Goal: Task Accomplishment & Management: Complete application form

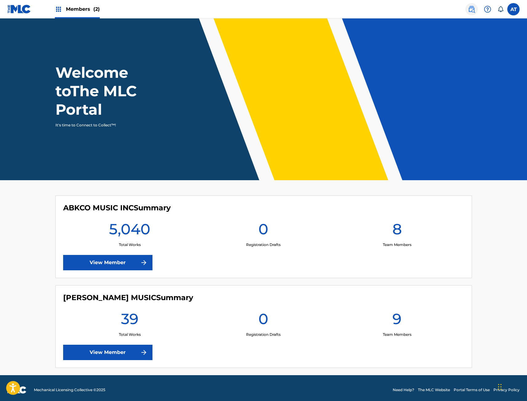
click at [473, 15] on link at bounding box center [471, 9] width 12 height 12
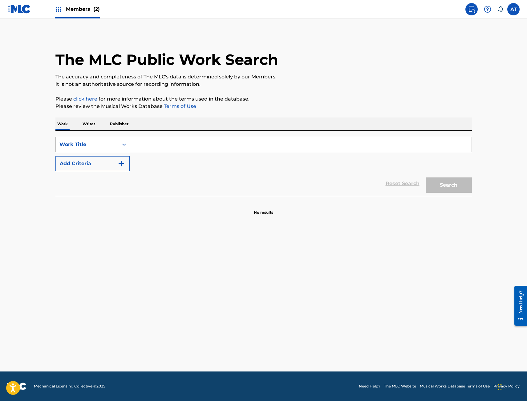
click at [110, 145] on div "Work Title" at bounding box center [86, 144] width 55 height 7
click at [132, 119] on div "Work Writer Publisher" at bounding box center [263, 124] width 416 height 13
click at [119, 124] on p "Publisher" at bounding box center [119, 124] width 22 height 13
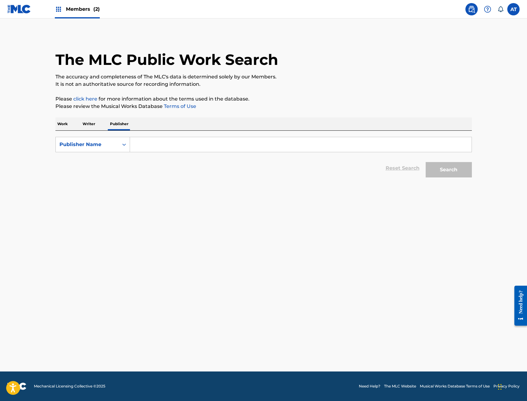
click at [144, 138] on input "Search Form" at bounding box center [300, 144] width 341 height 15
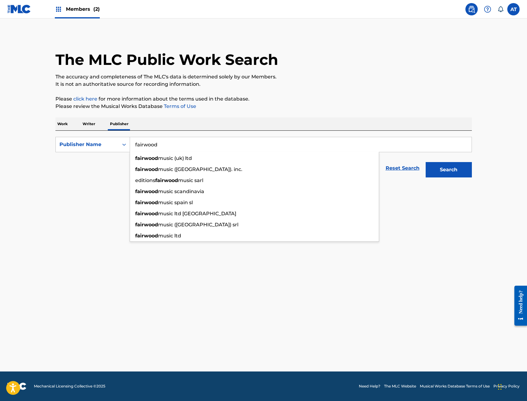
click at [425, 162] on button "Search" at bounding box center [448, 169] width 46 height 15
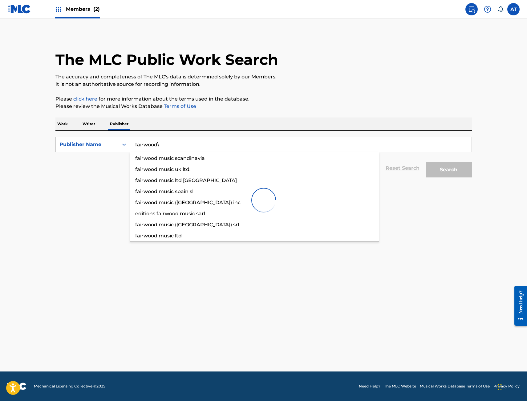
type input "fairwood"
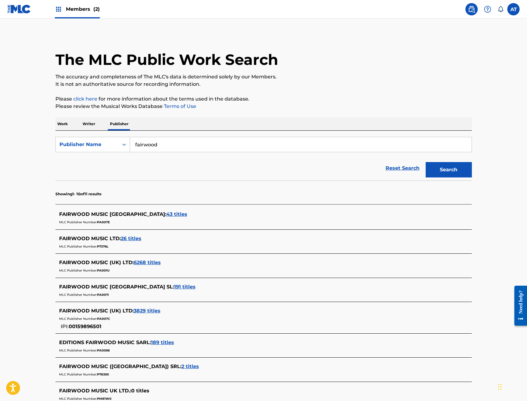
click at [132, 239] on span "26 titles" at bounding box center [131, 239] width 21 height 6
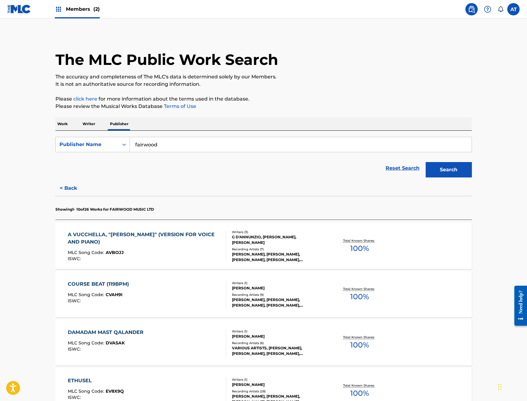
click at [163, 238] on div "A VUCCHELLA, "[PERSON_NAME]" (VERSION FOR VOICE AND PIANO)" at bounding box center [144, 238] width 153 height 15
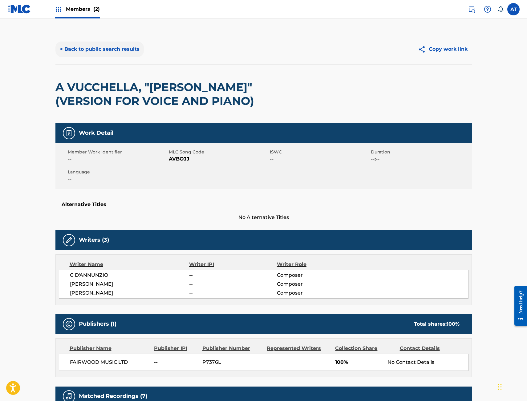
click at [118, 51] on button "< Back to public search results" at bounding box center [99, 49] width 88 height 15
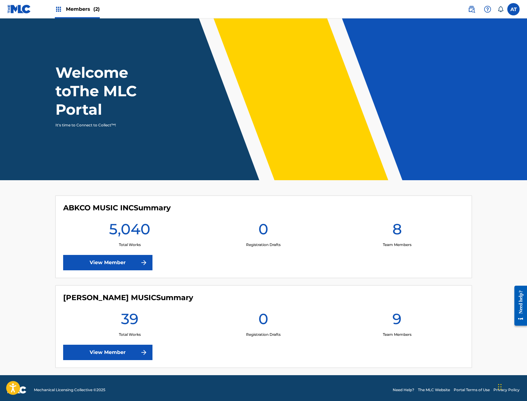
click at [110, 255] on div "ABKCO MUSIC INC Summary 5,040 Total Works 0 Registration Drafts 8 Team Members …" at bounding box center [263, 237] width 416 height 82
click at [108, 259] on link "View Member" at bounding box center [107, 262] width 89 height 15
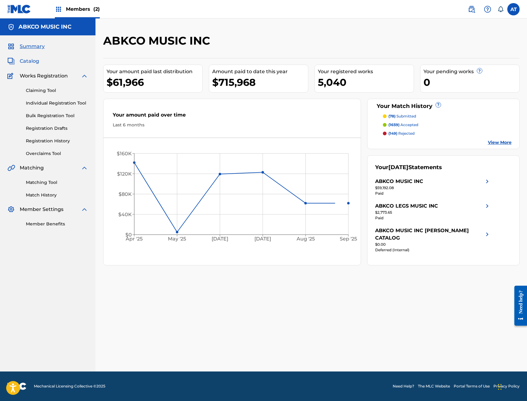
click at [32, 62] on span "Catalog" at bounding box center [29, 61] width 19 height 7
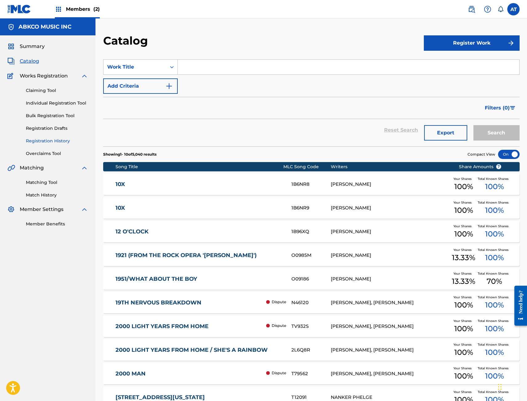
click at [57, 139] on link "Registration History" at bounding box center [57, 141] width 62 height 6
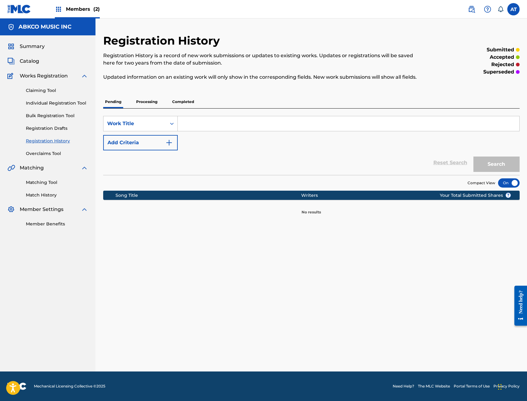
click at [149, 97] on p "Processing" at bounding box center [146, 101] width 25 height 13
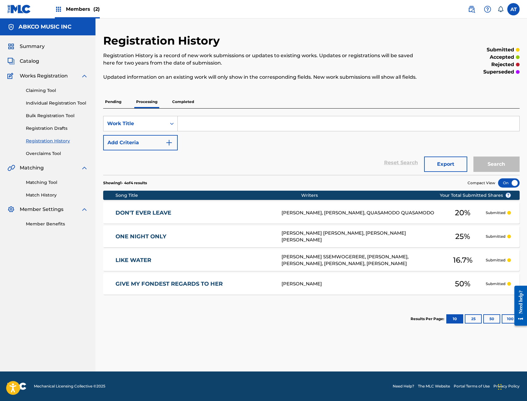
click at [178, 102] on p "Completed" at bounding box center [183, 101] width 26 height 13
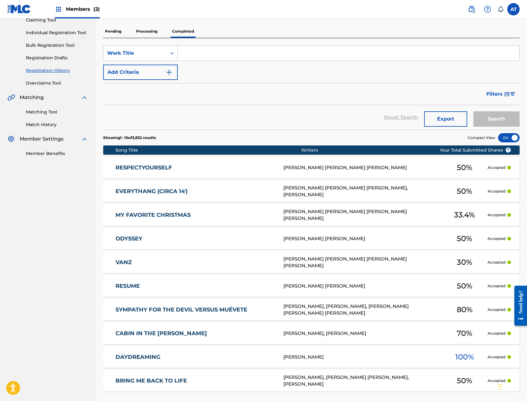
scroll to position [9, 0]
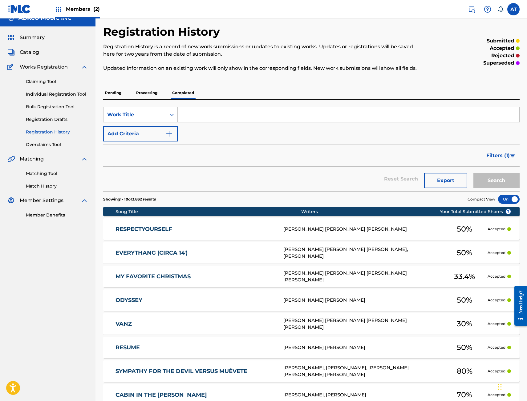
click at [106, 94] on p "Pending" at bounding box center [113, 92] width 20 height 13
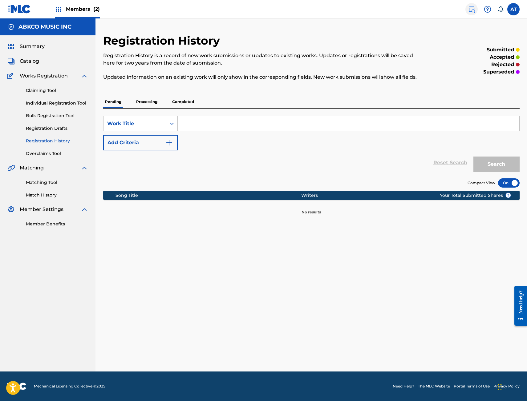
click at [469, 11] on img at bounding box center [471, 9] width 7 height 7
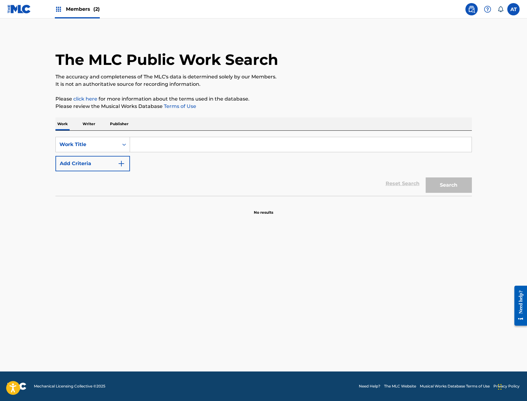
click at [23, 13] on img at bounding box center [19, 9] width 24 height 9
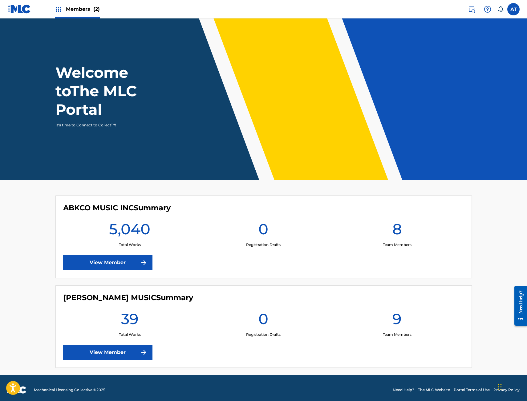
click at [116, 277] on div "ABKCO MUSIC INC Summary 5,040 Total Works 0 Registration Drafts 8 Team Members …" at bounding box center [263, 237] width 416 height 82
click at [122, 261] on link "View Member" at bounding box center [107, 262] width 89 height 15
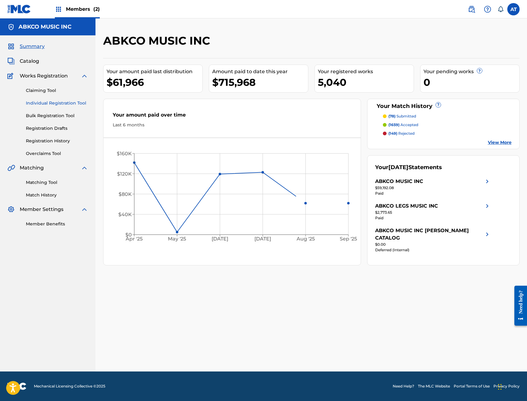
click at [50, 105] on link "Individual Registration Tool" at bounding box center [57, 103] width 62 height 6
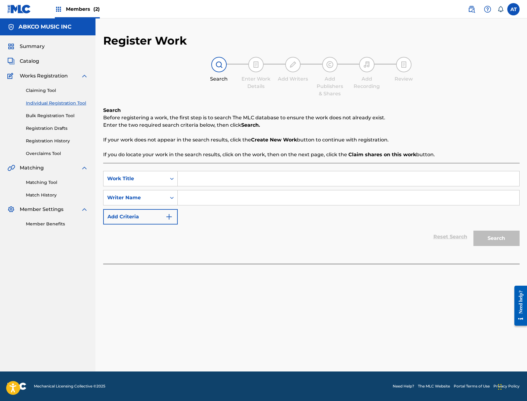
click at [187, 176] on input "Search Form" at bounding box center [348, 178] width 341 height 15
